Goal: Transaction & Acquisition: Purchase product/service

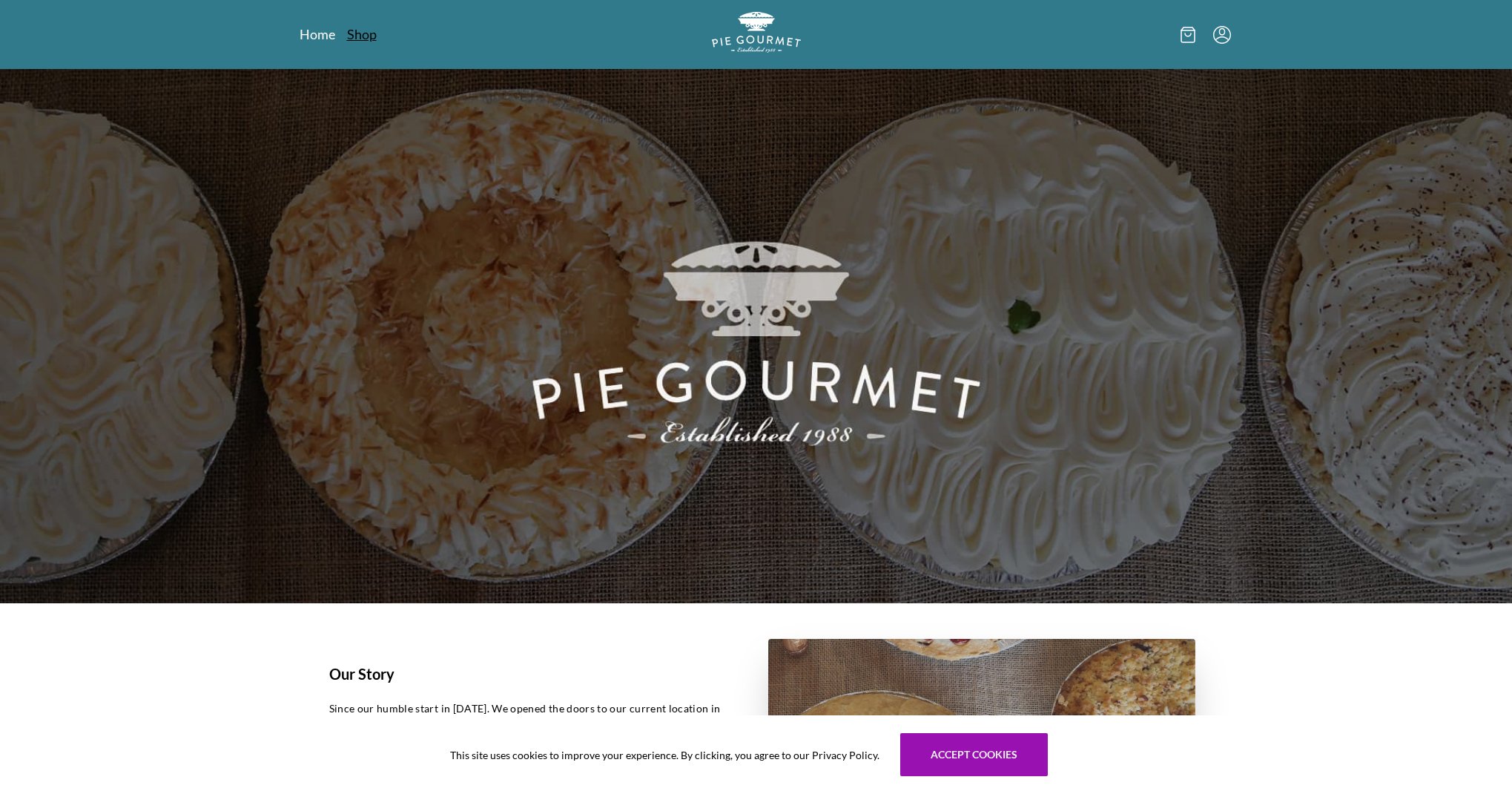
click at [362, 36] on link "Shop" at bounding box center [362, 33] width 29 height 17
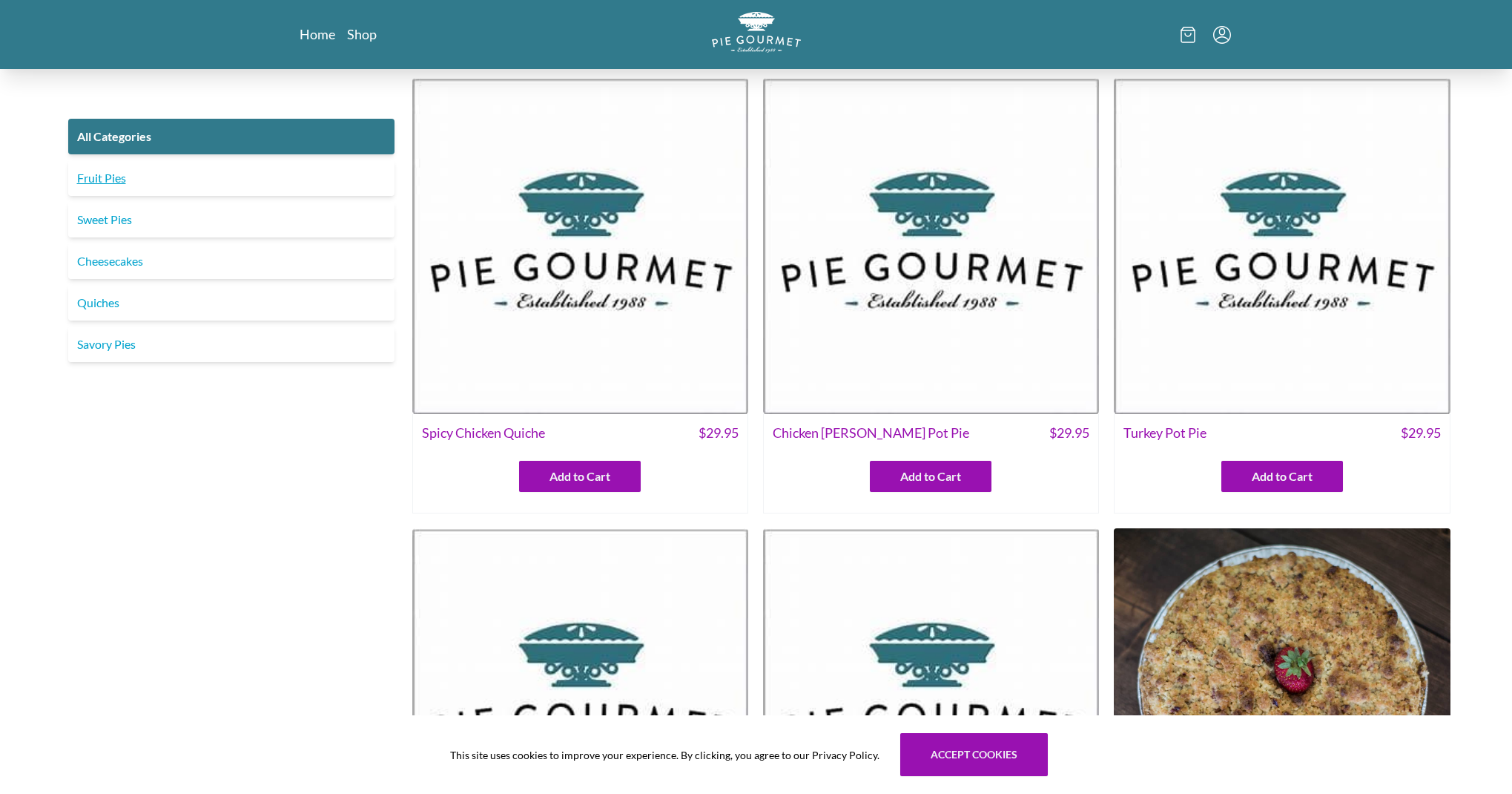
click at [118, 183] on link "Fruit Pies" at bounding box center [231, 177] width 326 height 36
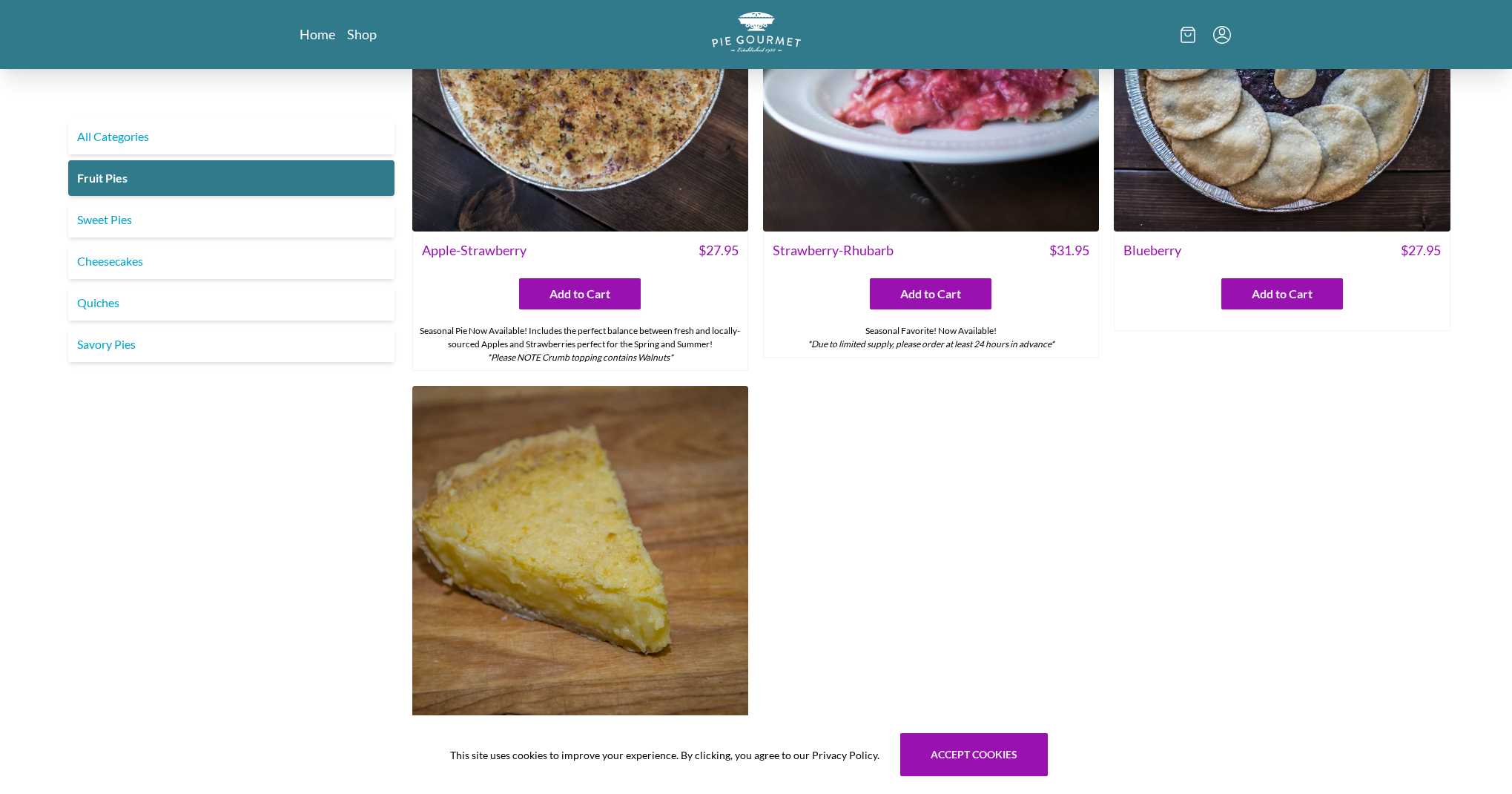
scroll to position [355, 0]
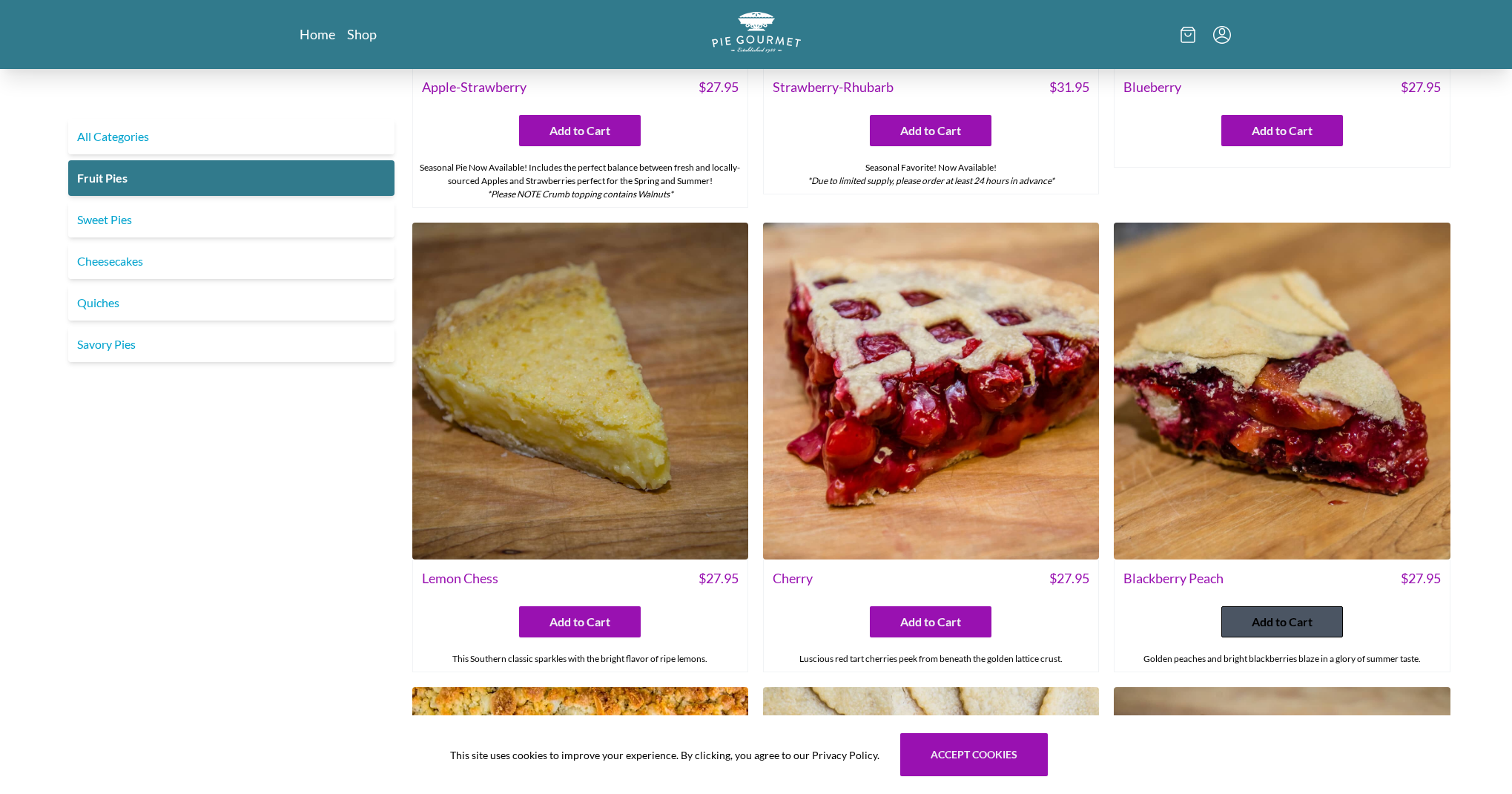
click at [1286, 629] on span "Add to Cart" at bounding box center [1282, 621] width 61 height 17
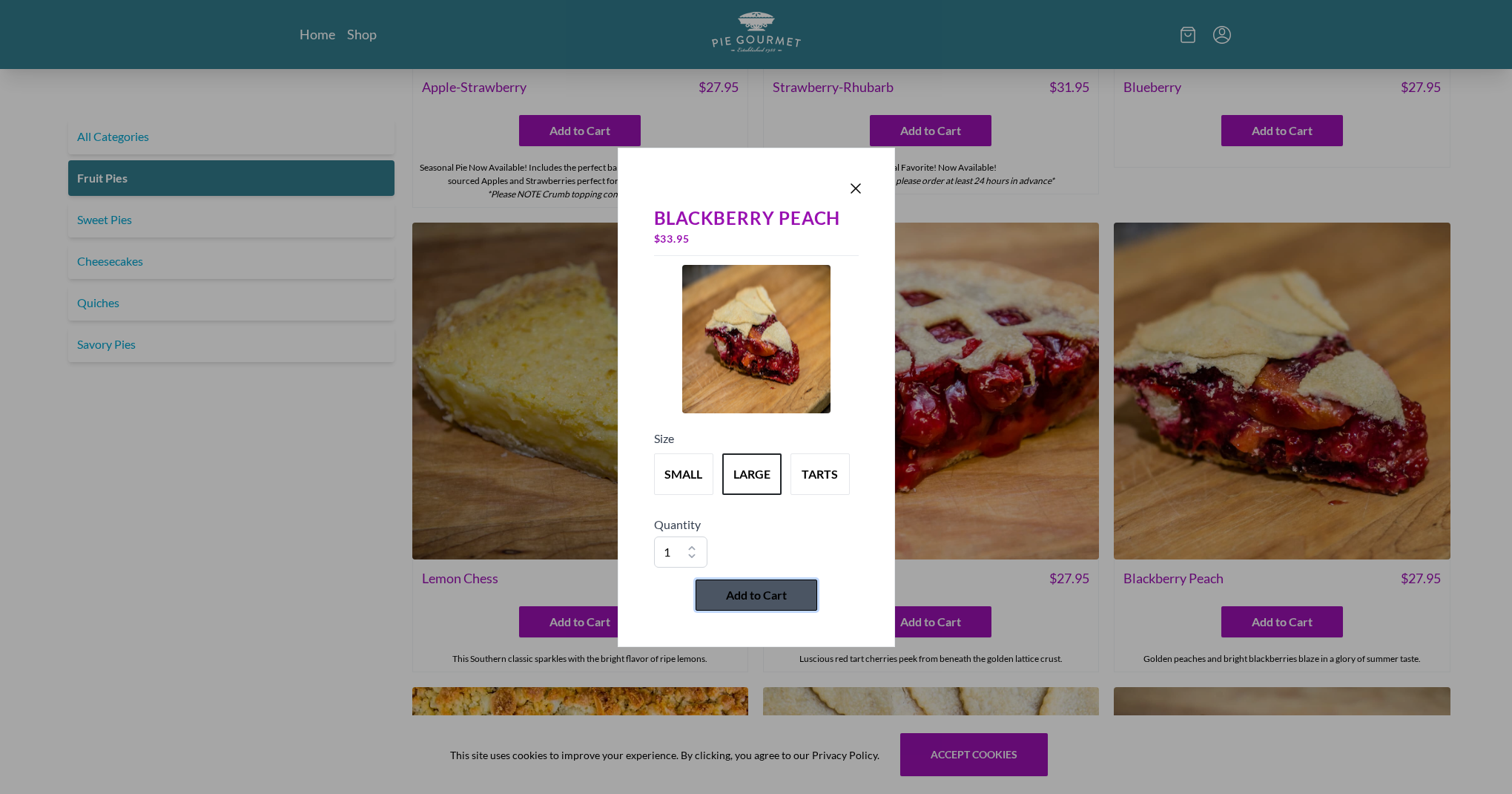
click at [730, 596] on span "Add to Cart" at bounding box center [756, 595] width 61 height 17
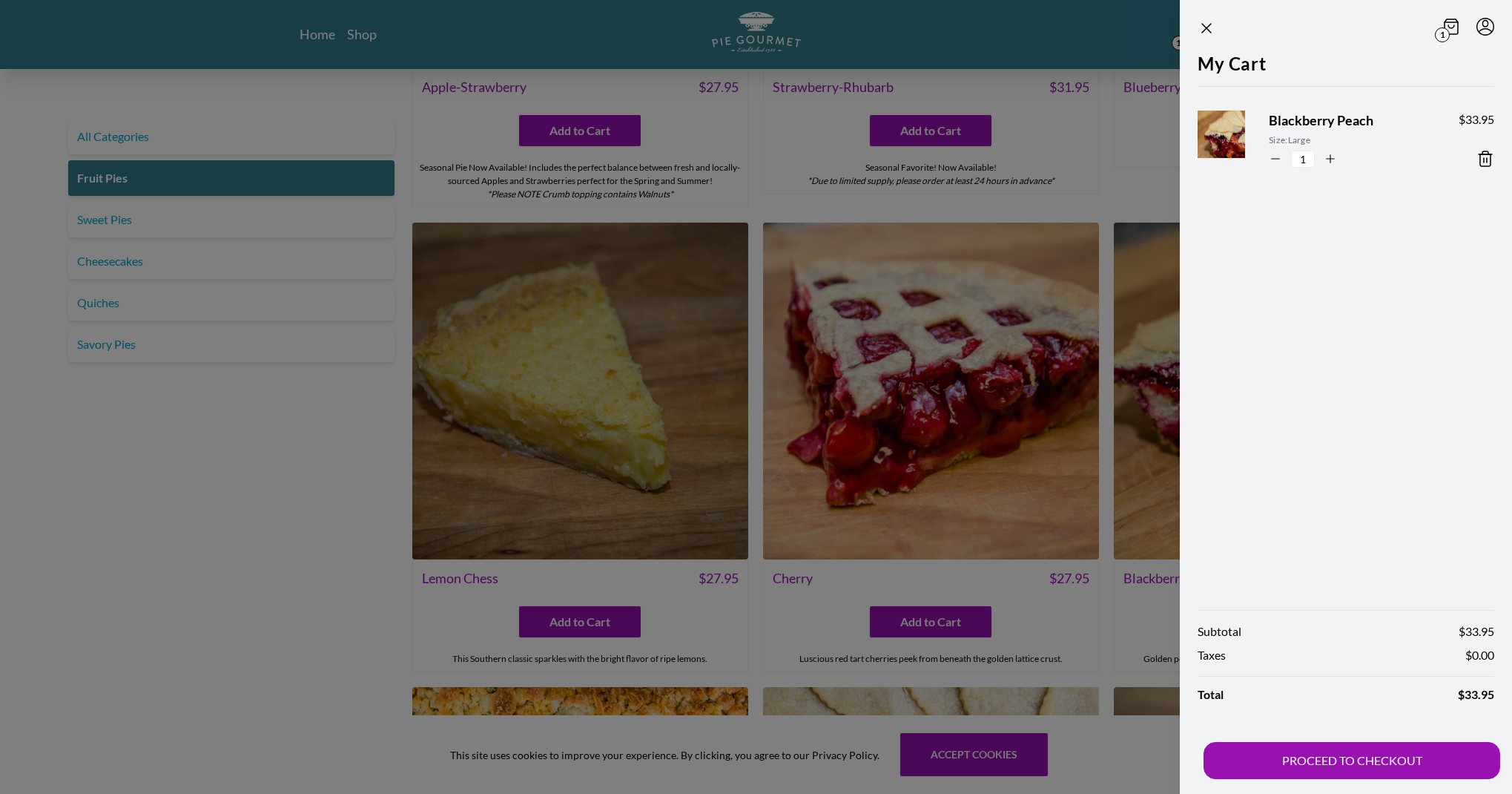
click at [110, 221] on div at bounding box center [756, 397] width 1512 height 794
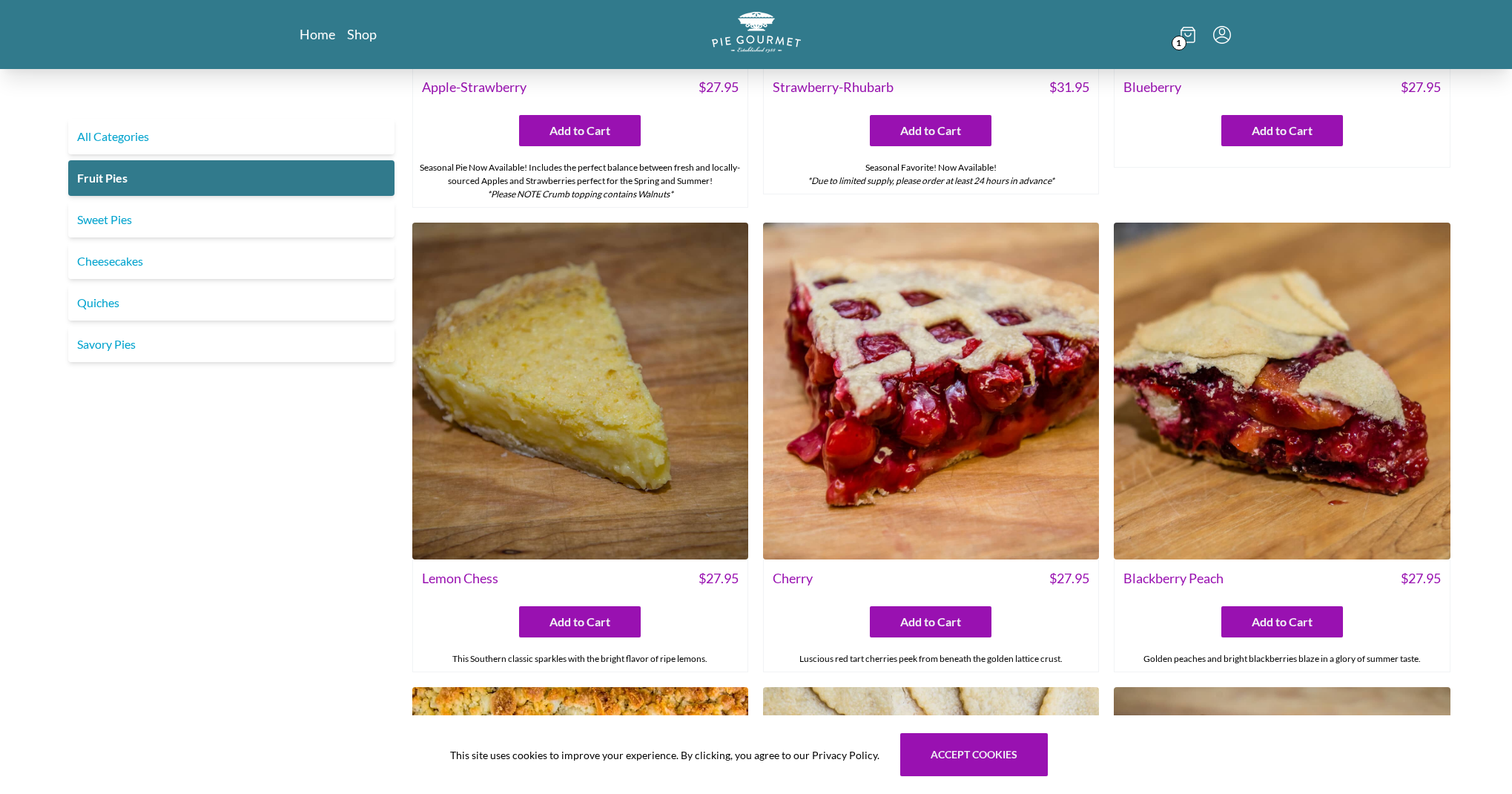
click at [110, 221] on link "Sweet Pies" at bounding box center [231, 220] width 326 height 36
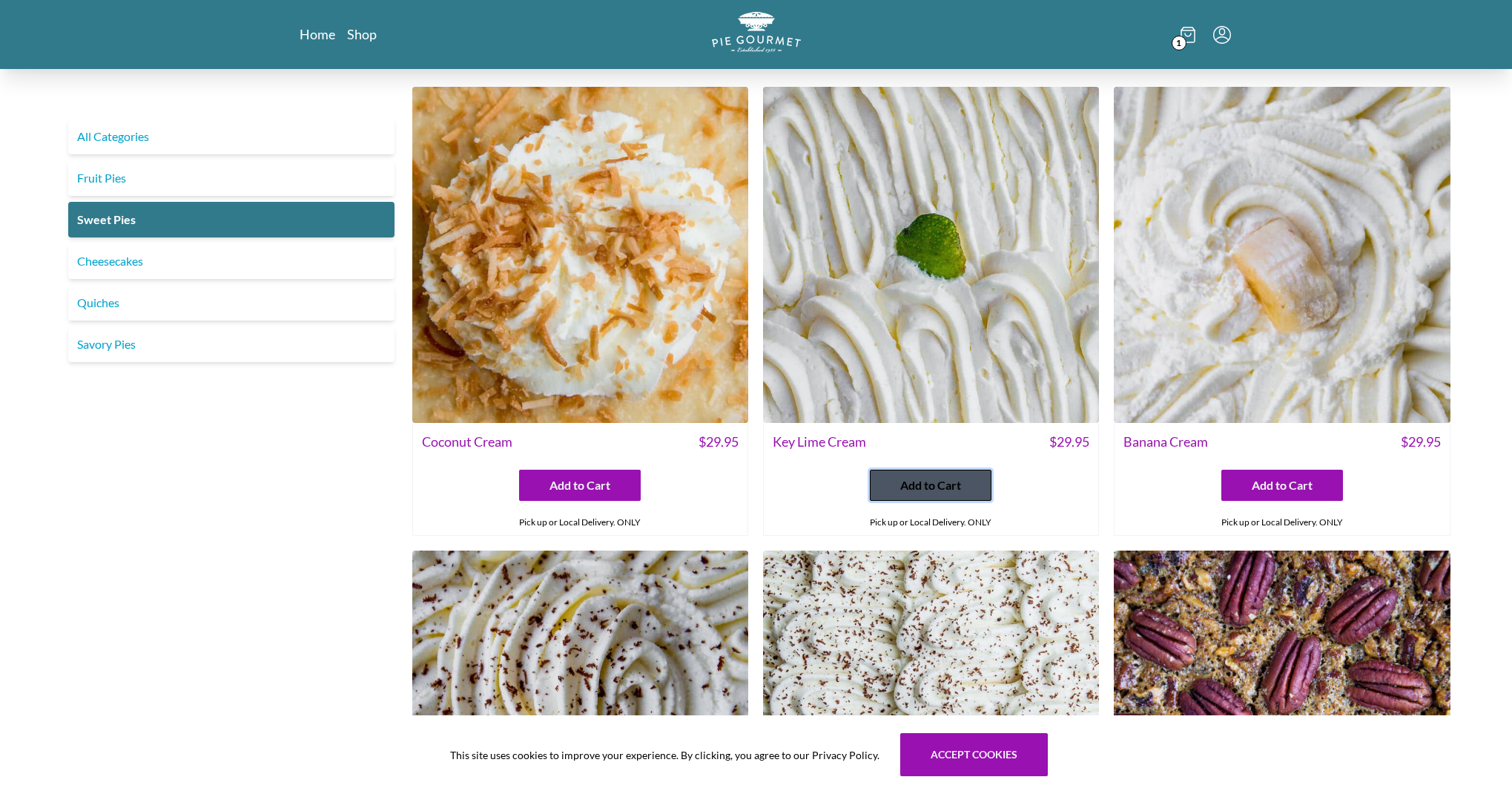
click at [969, 482] on button "Add to Cart" at bounding box center [931, 485] width 121 height 31
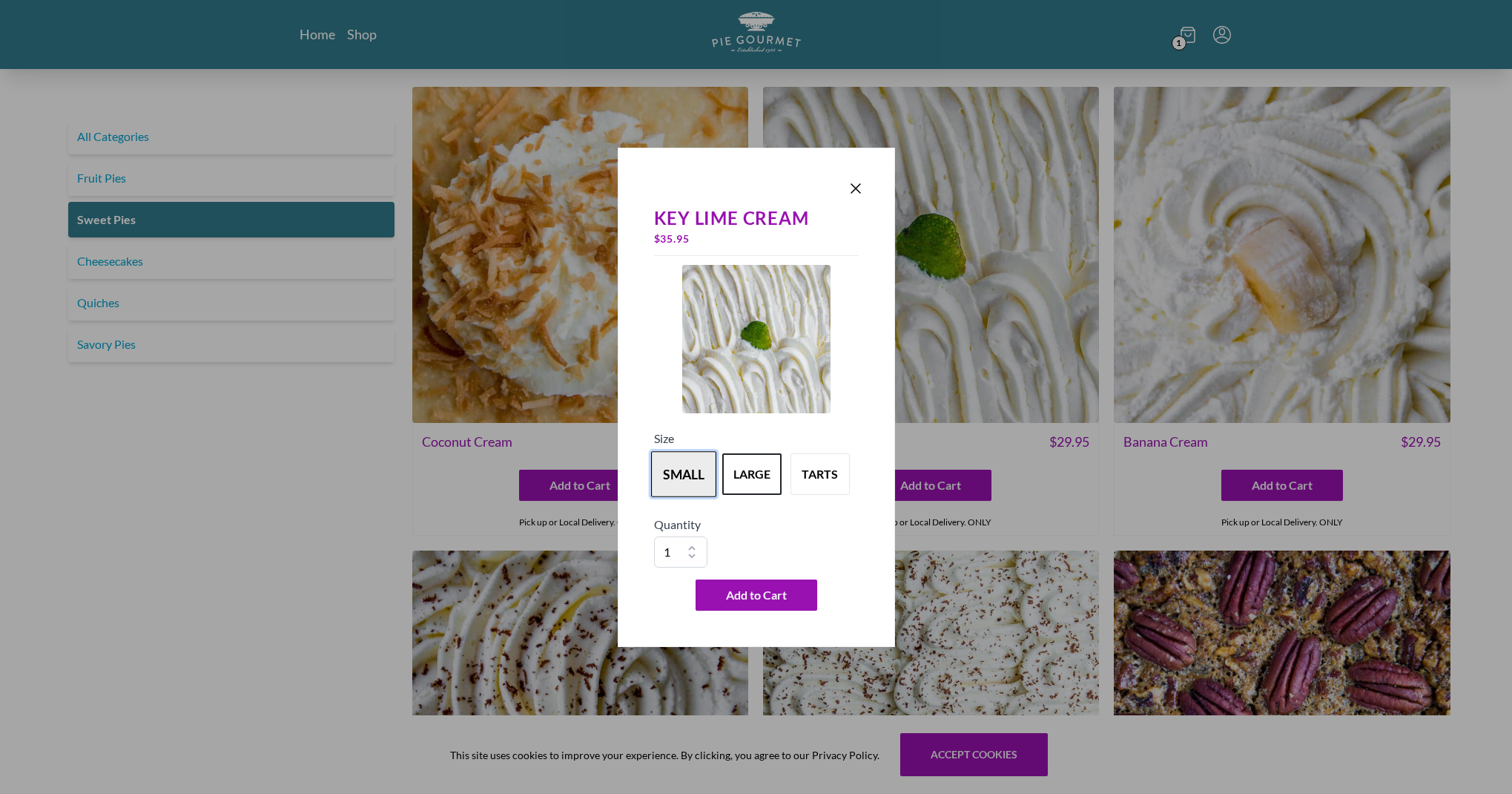
click at [692, 471] on button "small" at bounding box center [683, 474] width 65 height 46
click at [771, 600] on span "Add to Cart" at bounding box center [756, 595] width 61 height 17
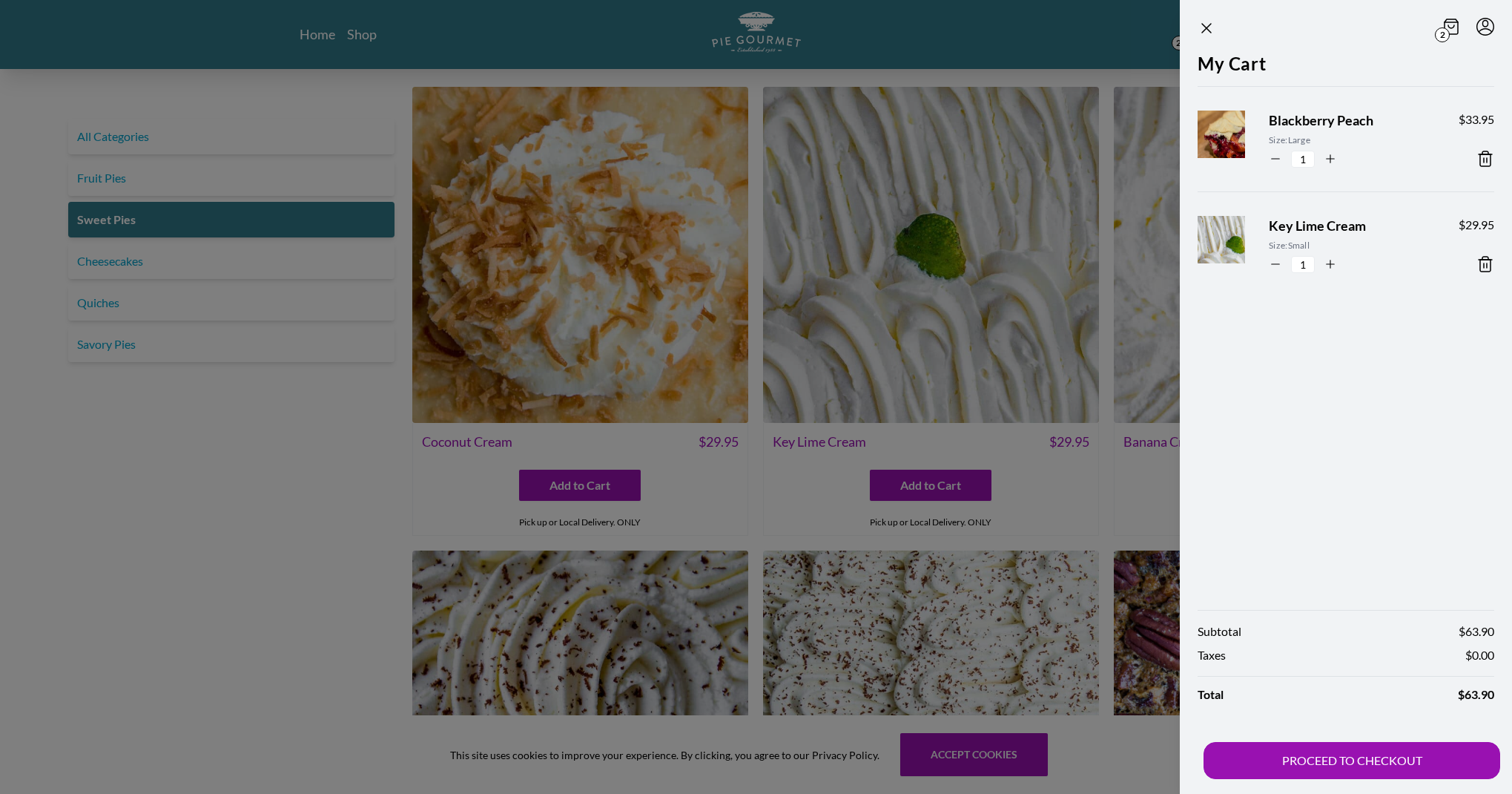
click at [923, 483] on div at bounding box center [756, 397] width 1512 height 794
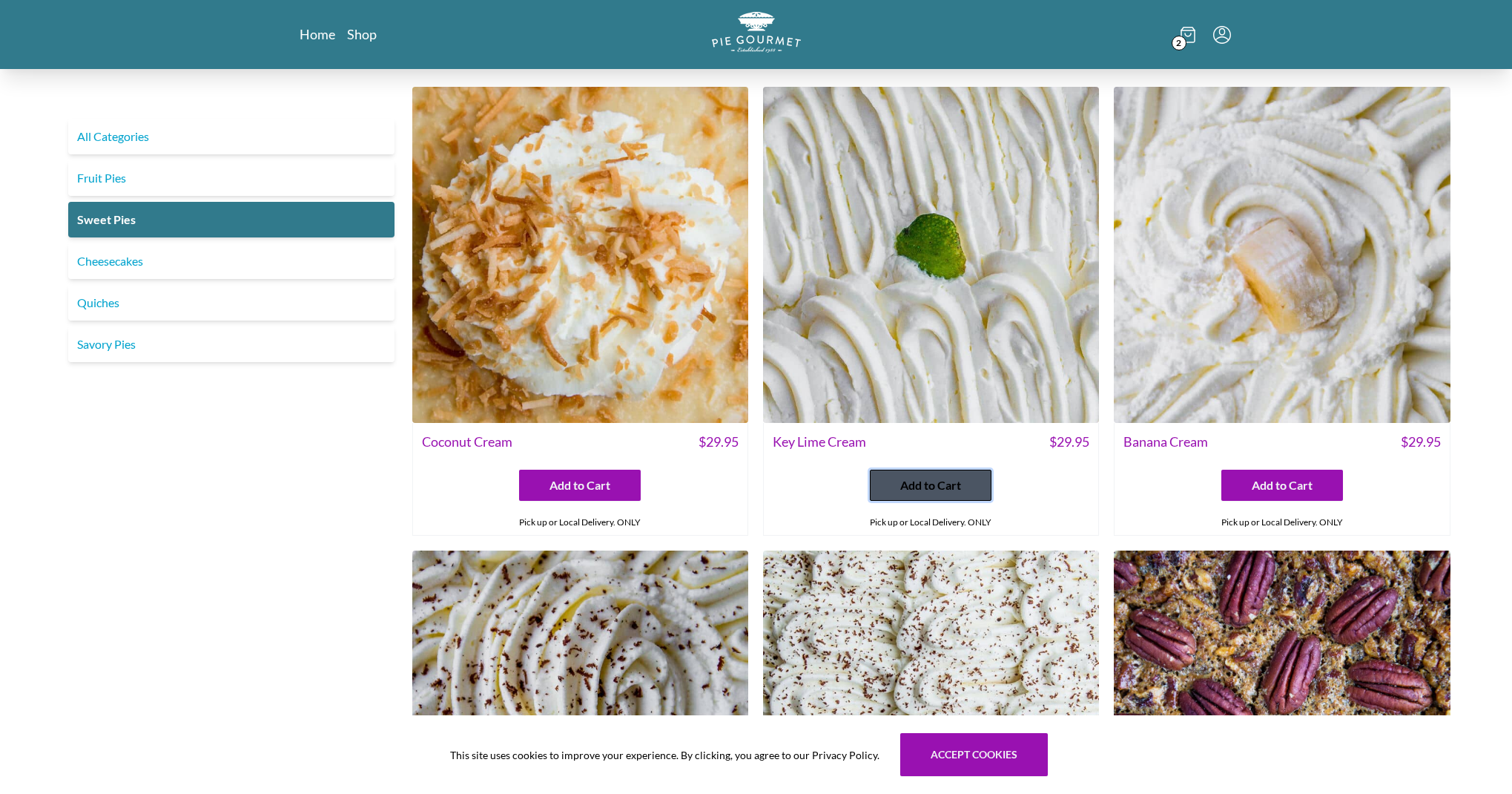
click at [929, 486] on span "Add to Cart" at bounding box center [931, 484] width 61 height 17
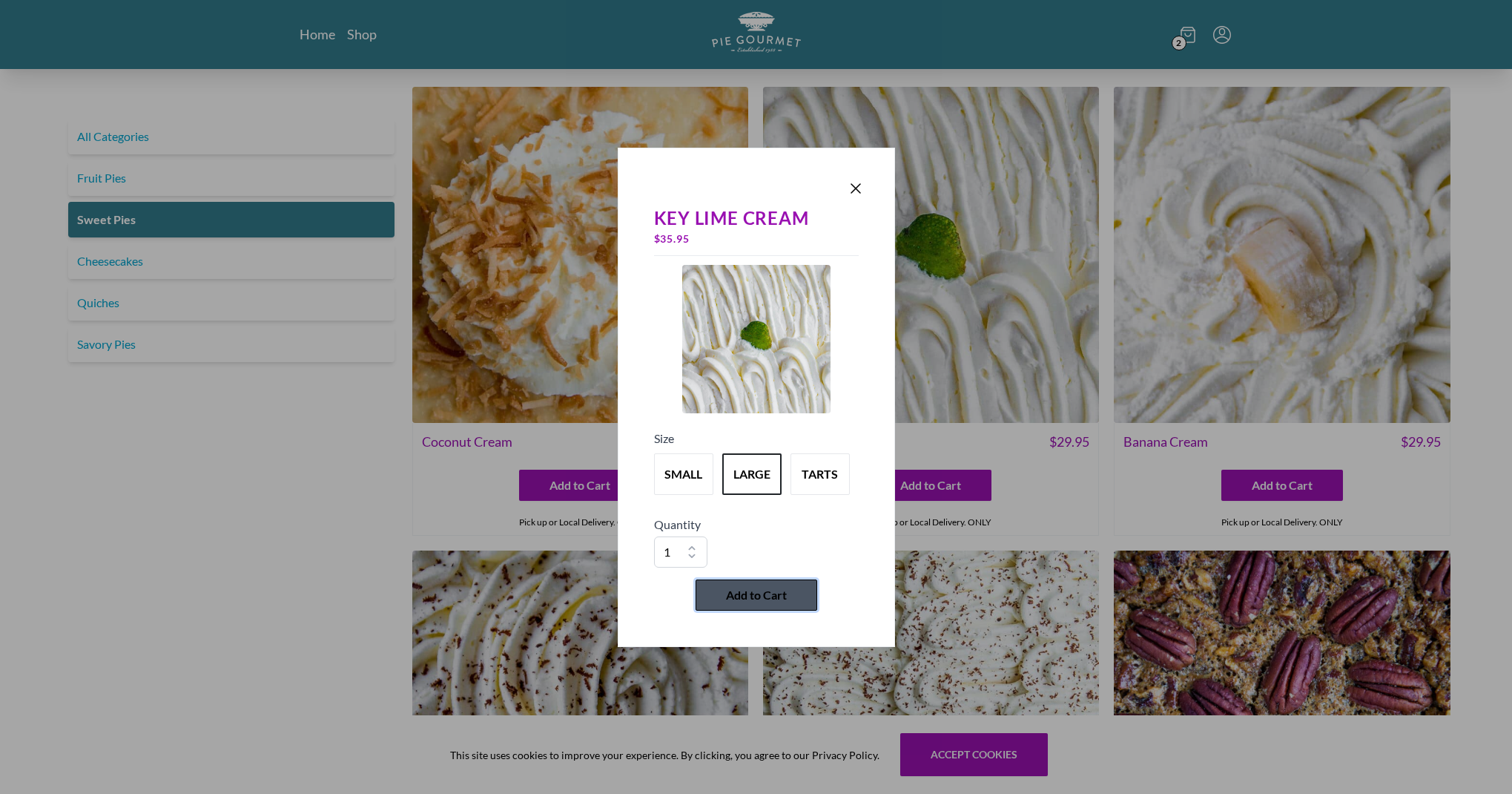
click at [772, 598] on span "Add to Cart" at bounding box center [756, 595] width 61 height 17
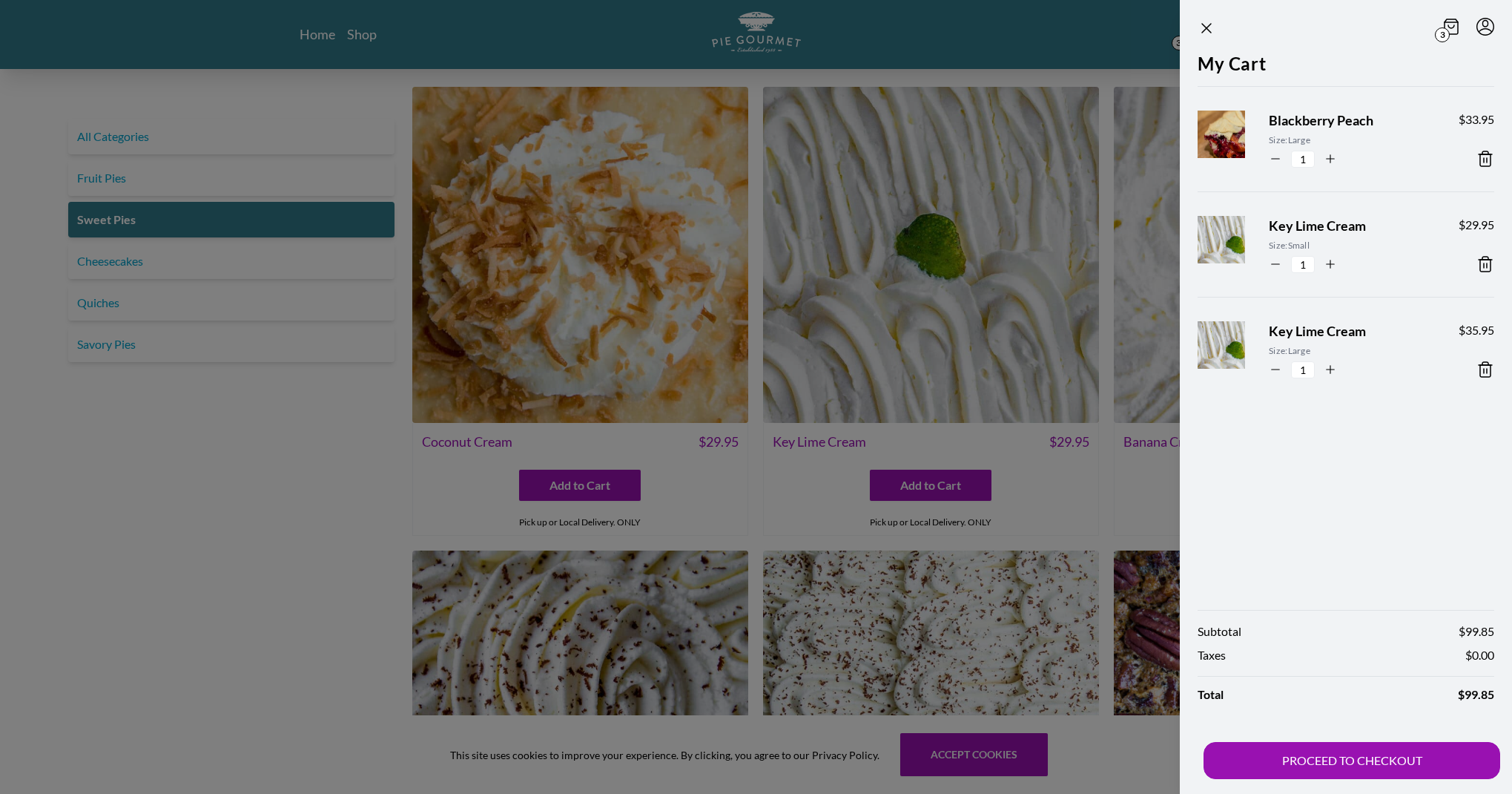
click at [1271, 369] on icon "button" at bounding box center [1275, 369] width 14 height 14
type input "0"
click at [1371, 463] on div "My Cart Blackberry Peach Size: Large 1 $ 33.95 Key Lime Cream Size: Small 1 $ 2…" at bounding box center [1346, 323] width 333 height 545
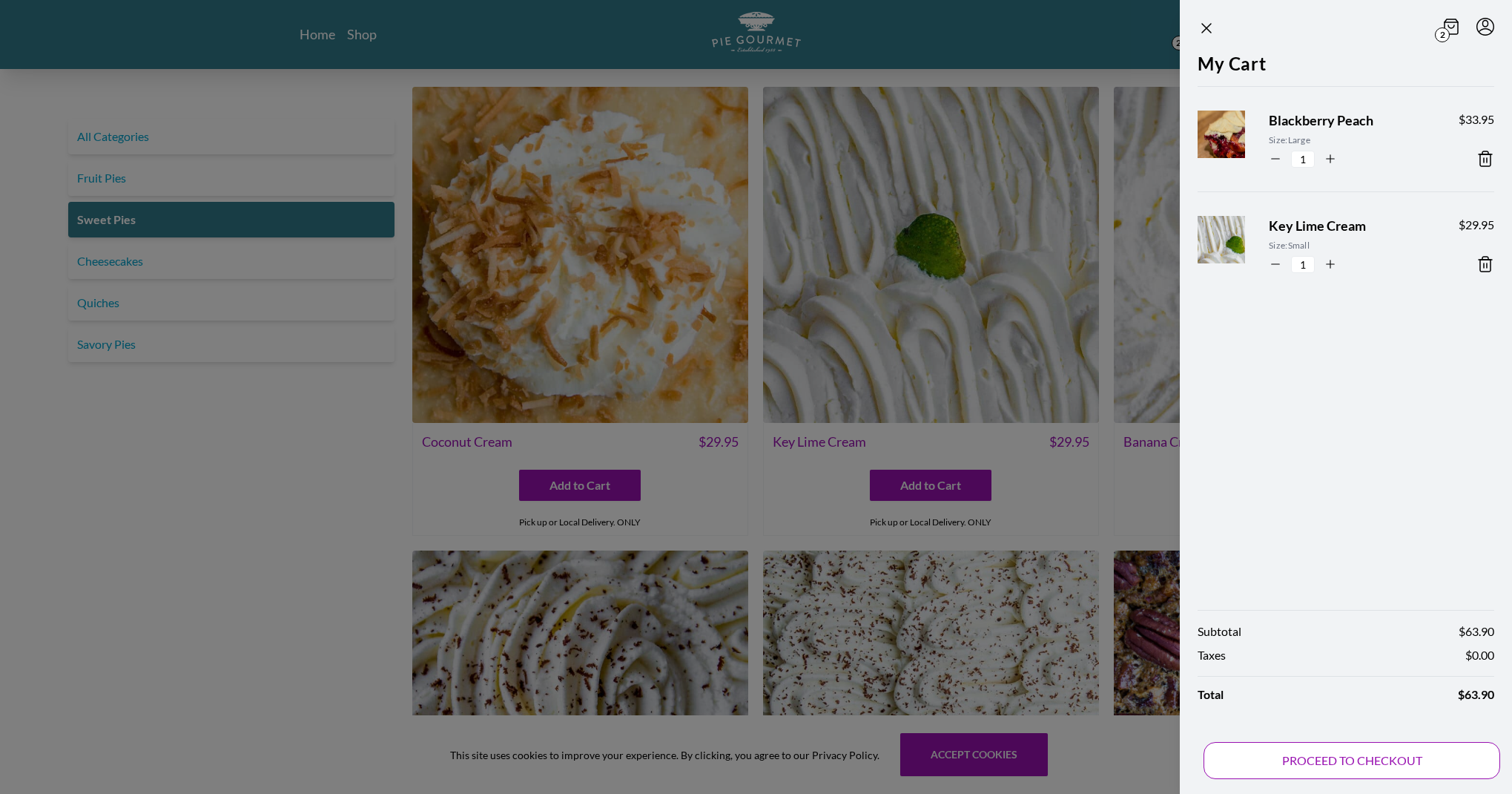
click at [1376, 757] on button "PROCEED TO CHECKOUT" at bounding box center [1351, 760] width 297 height 37
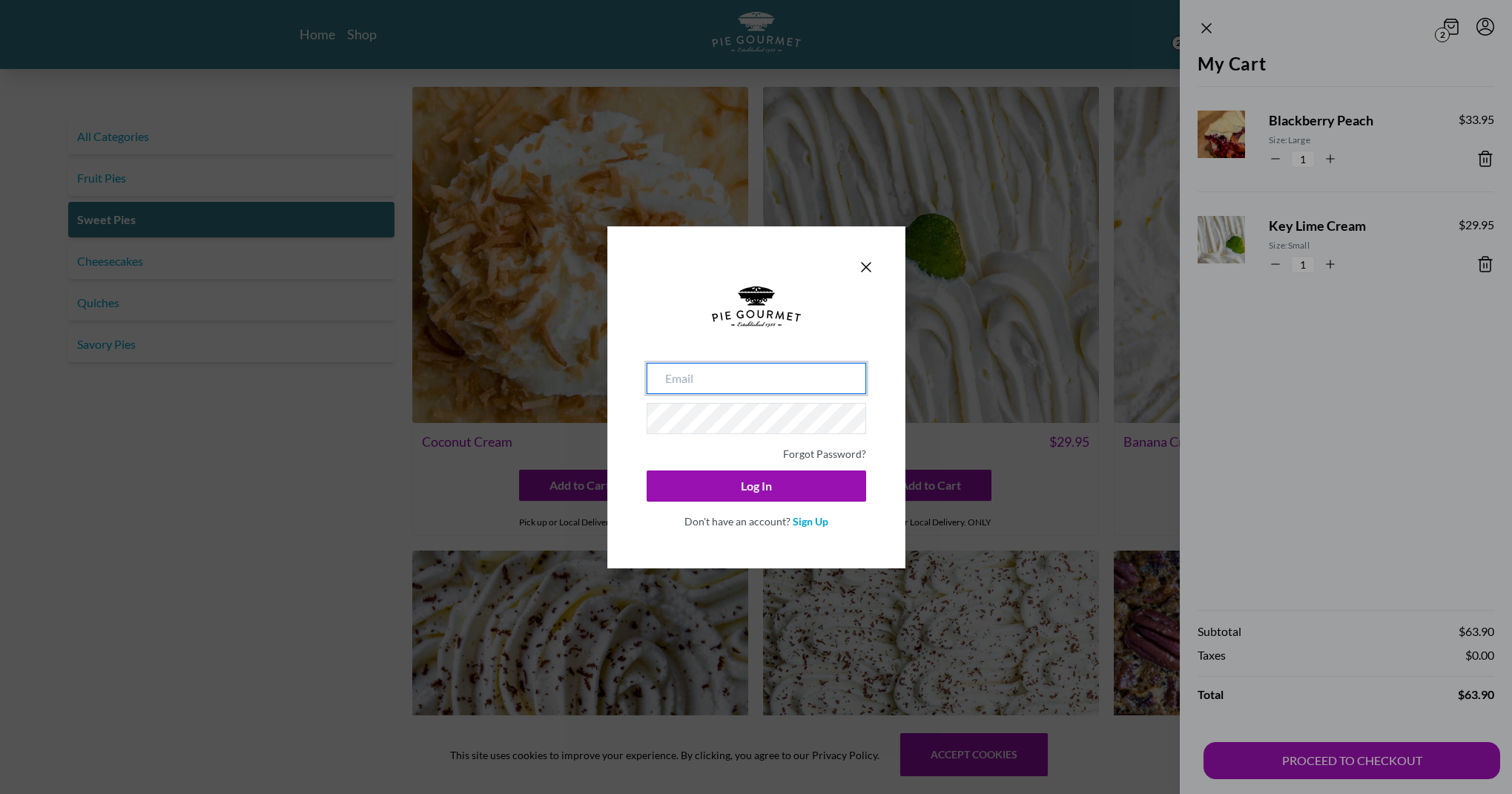
type input "[PERSON_NAME][EMAIL_ADDRESS][DOMAIN_NAME]"
click at [768, 486] on button "Log In" at bounding box center [756, 486] width 220 height 31
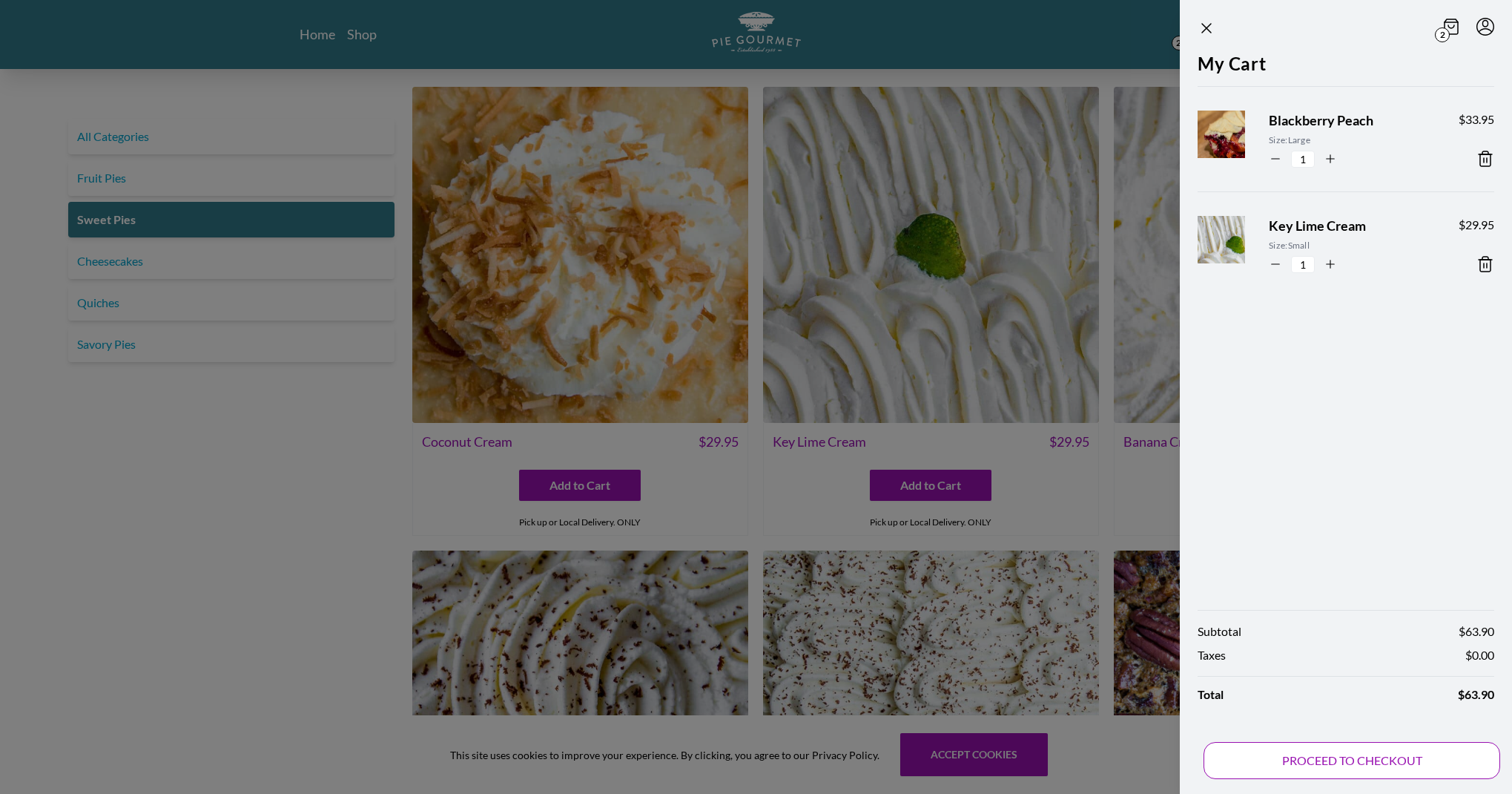
click at [1332, 749] on button "PROCEED TO CHECKOUT" at bounding box center [1351, 760] width 297 height 37
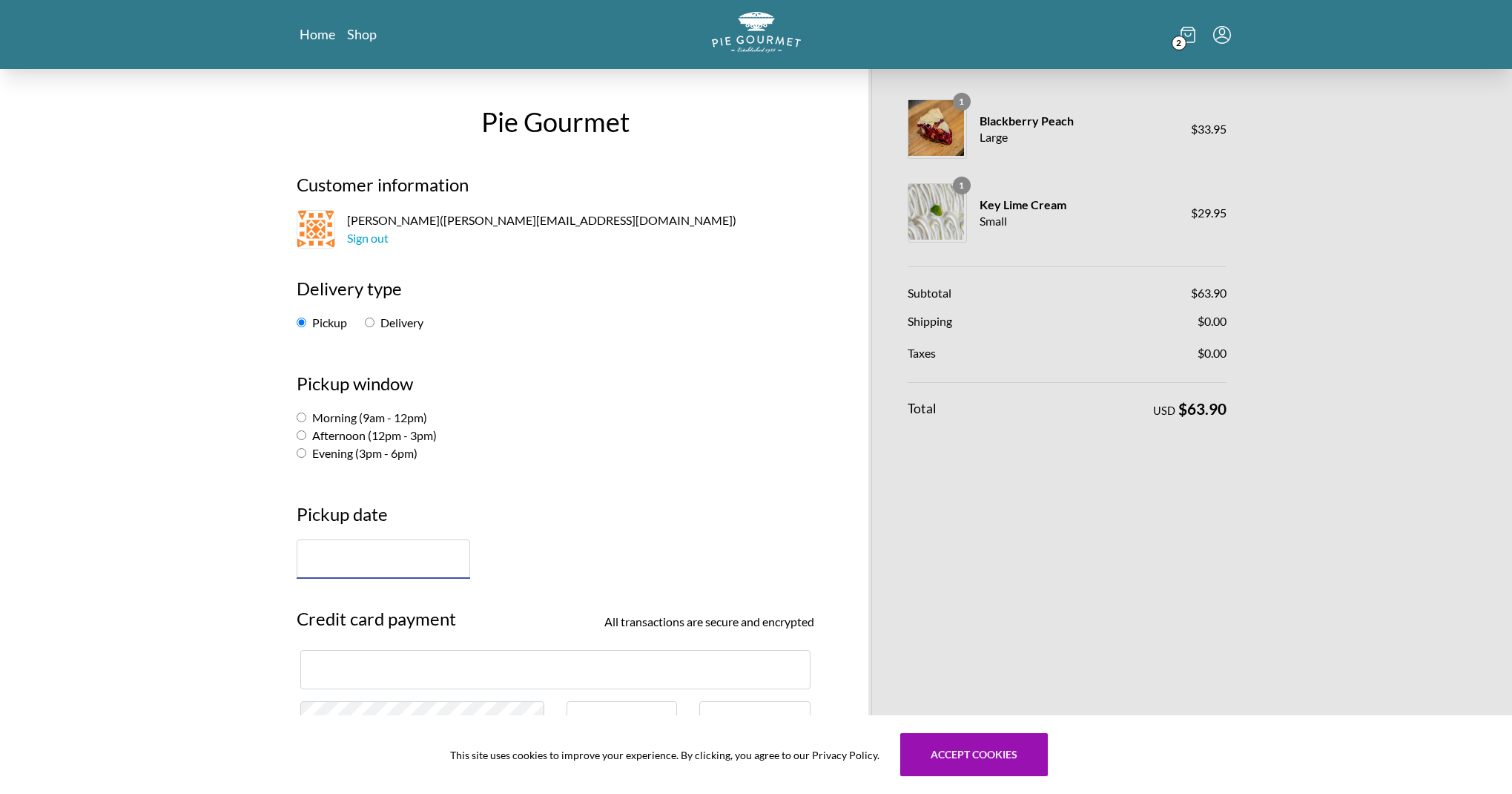
click at [376, 557] on input "text" at bounding box center [383, 559] width 174 height 40
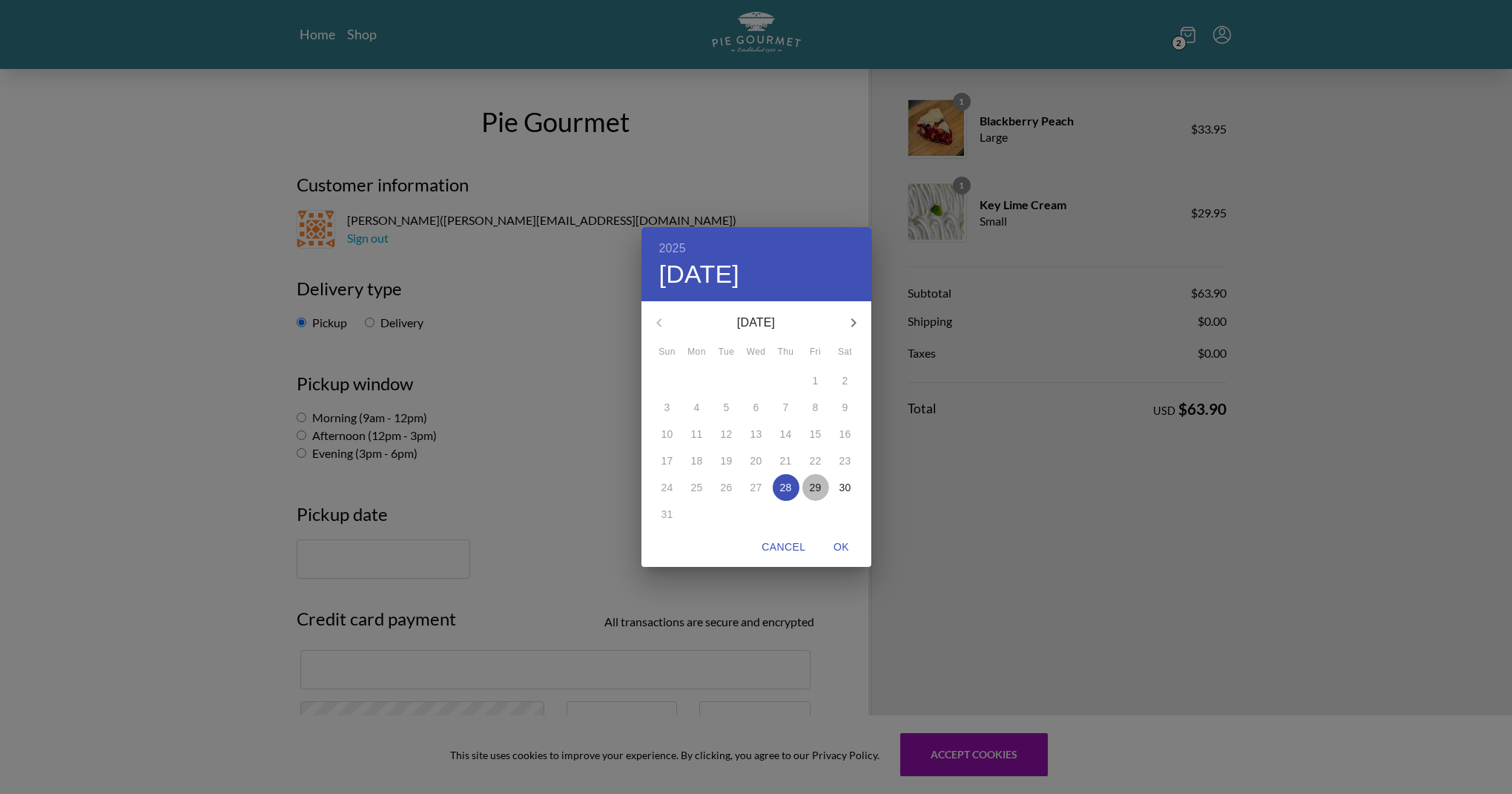
click at [812, 488] on p "29" at bounding box center [816, 487] width 12 height 15
click at [846, 548] on span "OK" at bounding box center [841, 547] width 36 height 18
type input "[DATE]"
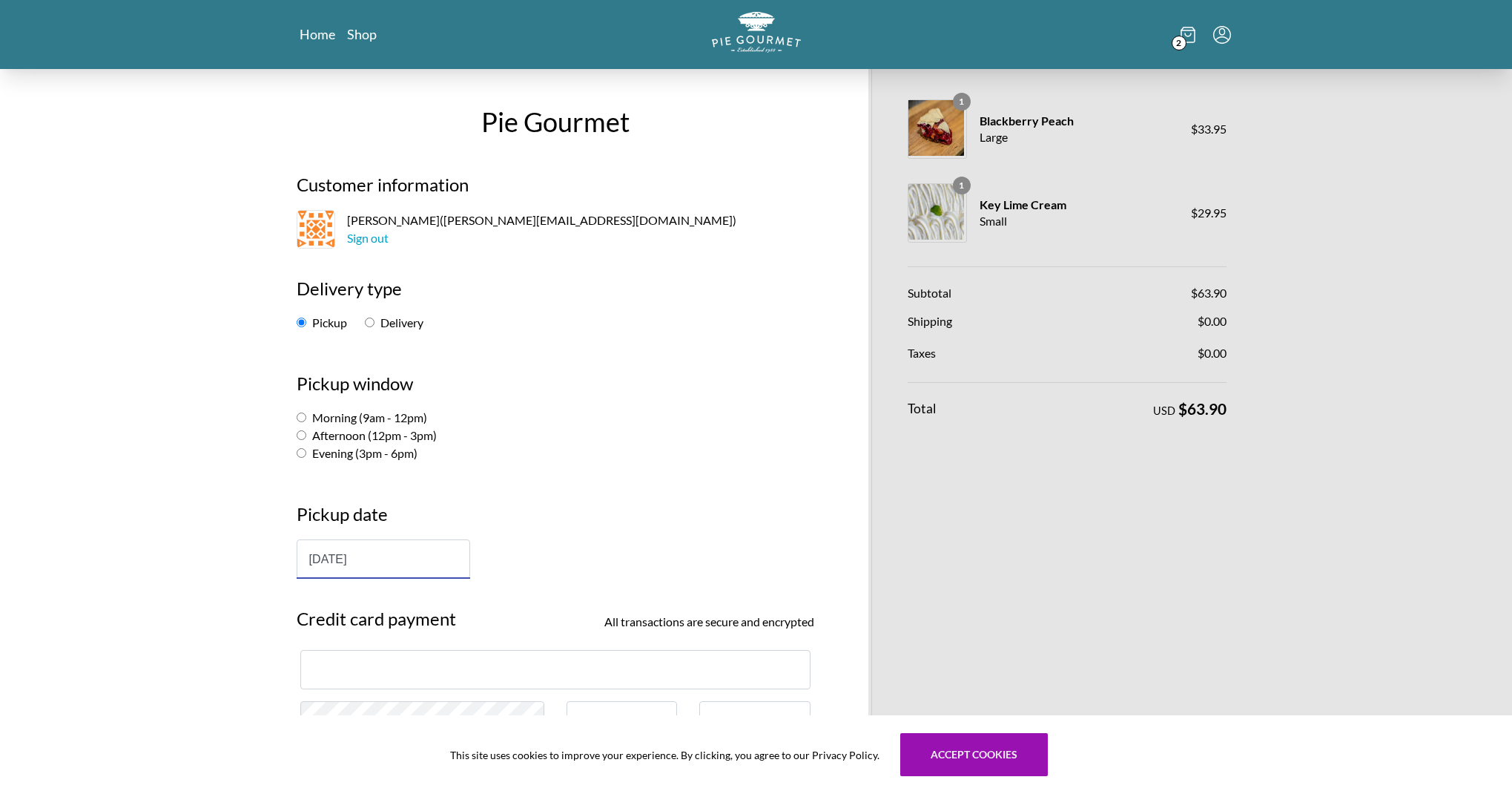
click at [299, 418] on input "Morning (9am - 12pm)" at bounding box center [301, 417] width 9 height 9
radio input "true"
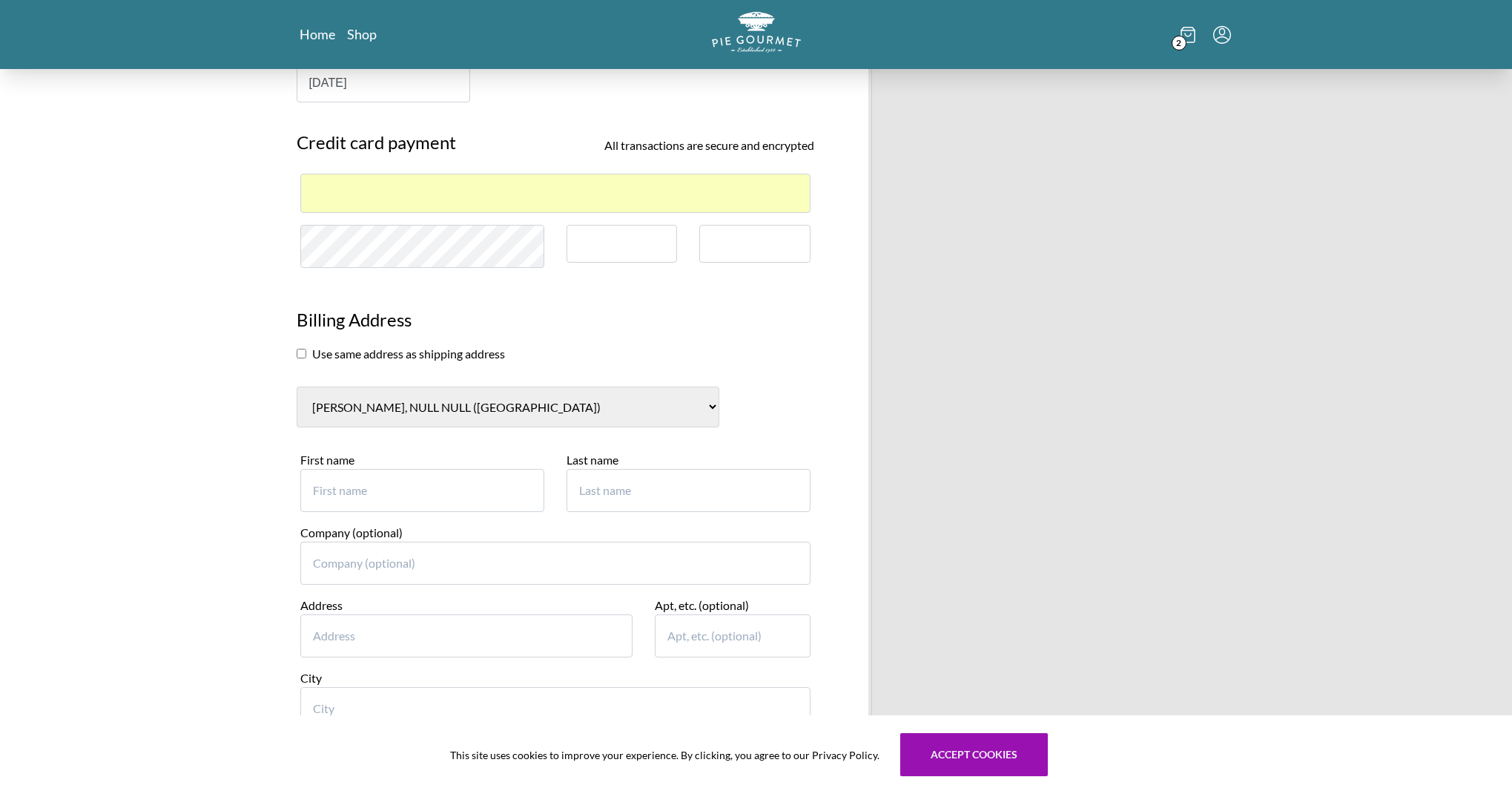
scroll to position [493, 0]
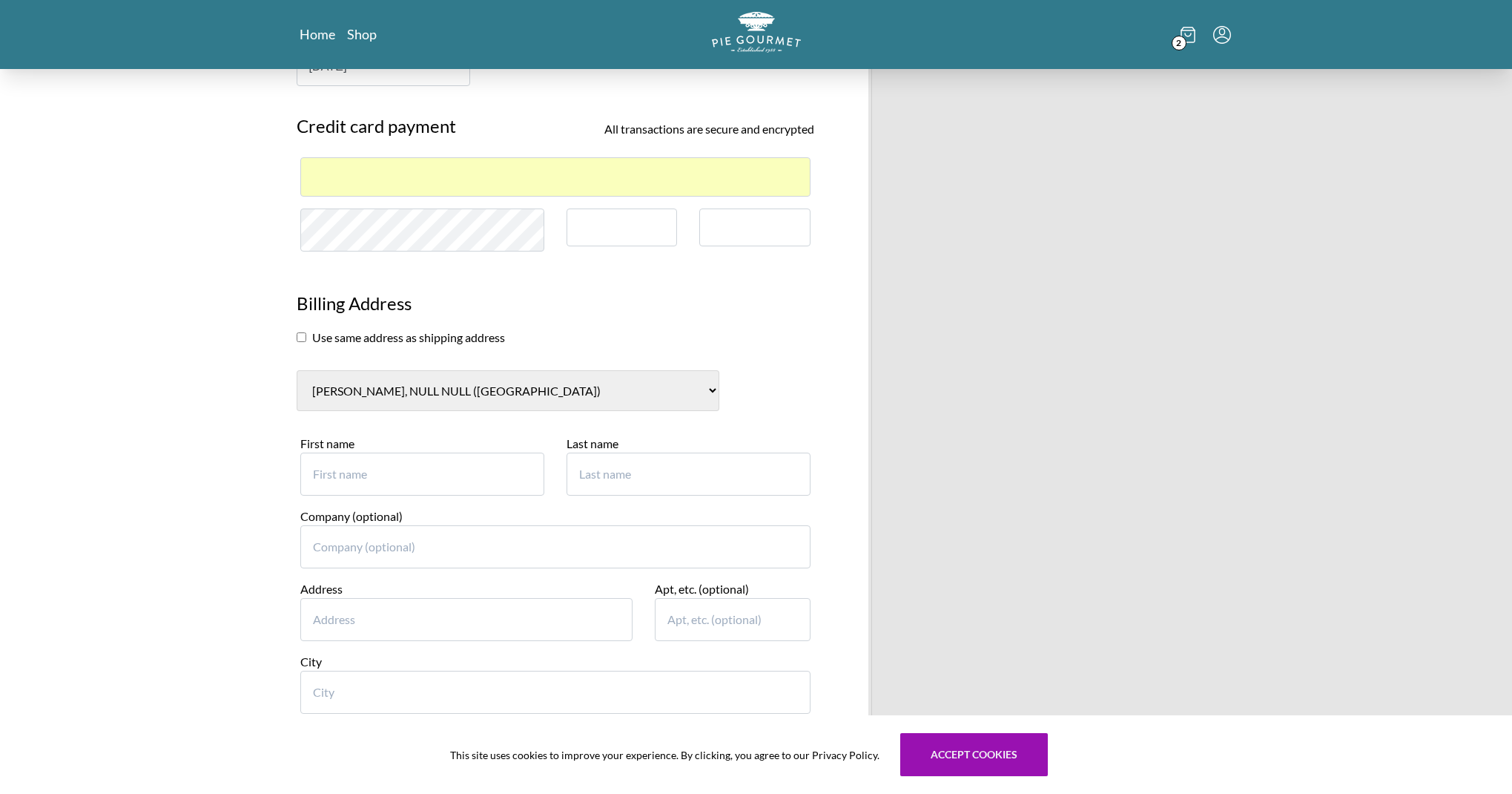
click at [295, 337] on section "Billing Address Use same address as shipping address [PERSON_NAME], NULL NULL (…" at bounding box center [556, 573] width 540 height 596
click at [301, 337] on input "checkbox" at bounding box center [301, 337] width 9 height 9
checkbox input "true"
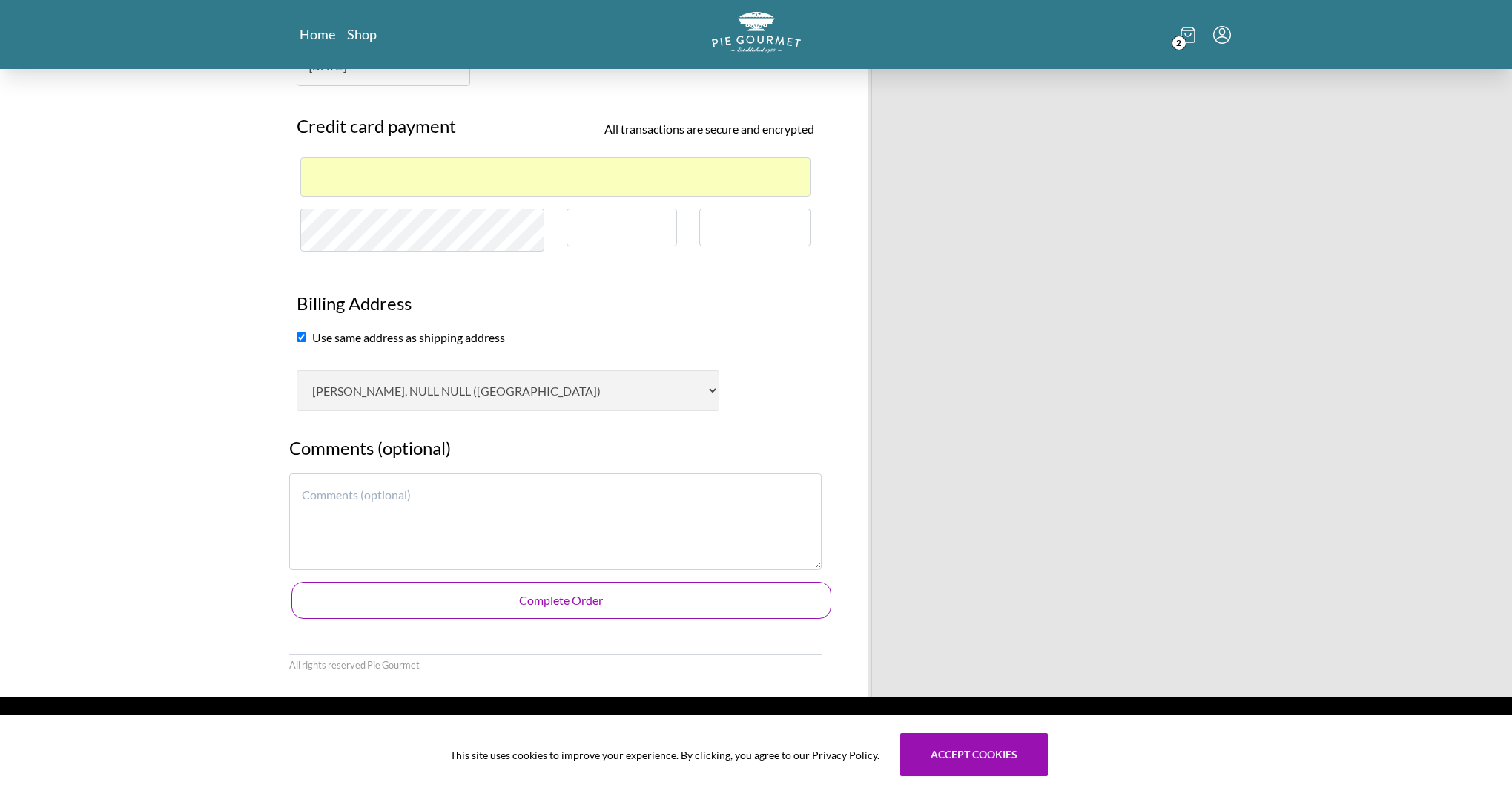
click at [546, 584] on button "Complete Order" at bounding box center [561, 600] width 540 height 37
